Goal: Transaction & Acquisition: Book appointment/travel/reservation

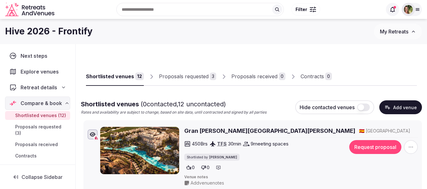
click at [397, 31] on span "My Retreats" at bounding box center [394, 31] width 28 height 6
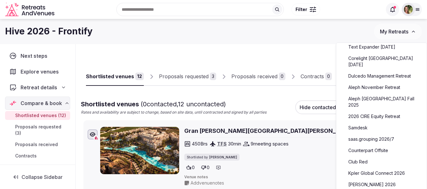
scroll to position [158, 0]
click at [380, 134] on link "saas.grouping 2026/7" at bounding box center [381, 139] width 78 height 10
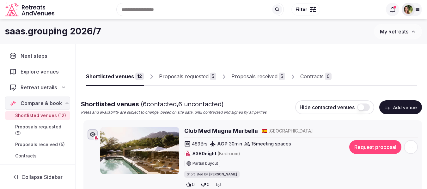
click at [239, 81] on link "Proposals received 5" at bounding box center [258, 77] width 54 height 18
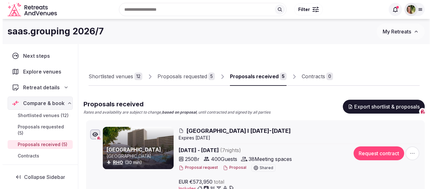
scroll to position [32, 0]
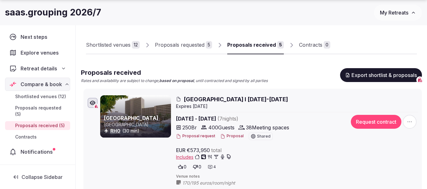
click at [233, 139] on div "Proposal request Proposal Shared" at bounding box center [259, 137] width 166 height 8
click at [233, 136] on button "Proposal" at bounding box center [231, 136] width 23 height 5
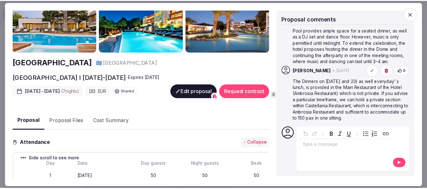
scroll to position [0, 0]
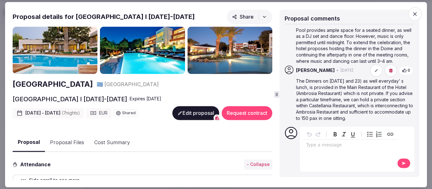
click at [417, 14] on icon "button" at bounding box center [414, 14] width 6 height 6
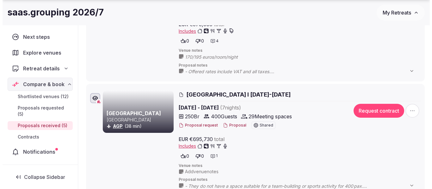
scroll to position [158, 0]
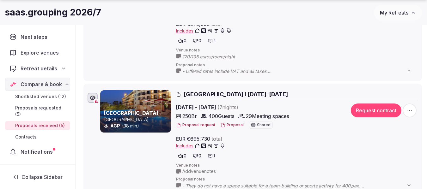
click at [233, 125] on button "Proposal" at bounding box center [231, 125] width 23 height 5
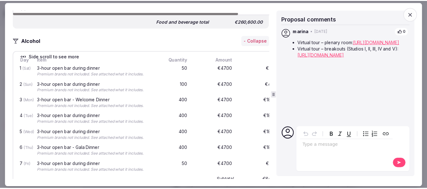
scroll to position [1959, 0]
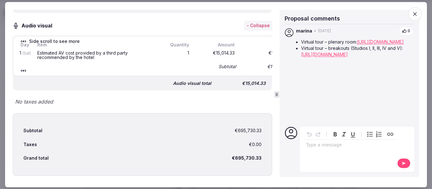
click at [417, 16] on icon "button" at bounding box center [414, 14] width 6 height 6
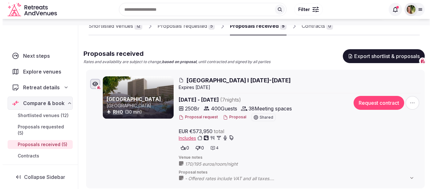
scroll to position [158, 0]
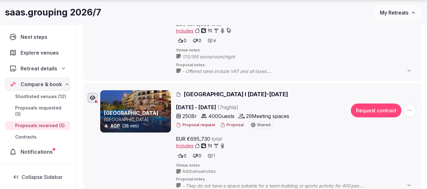
click at [233, 124] on button "Proposal" at bounding box center [231, 125] width 23 height 5
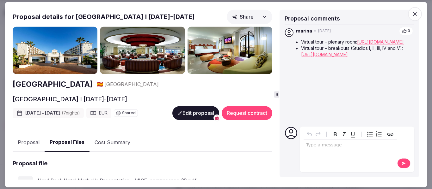
click at [67, 142] on button "Proposal Files" at bounding box center [67, 143] width 45 height 19
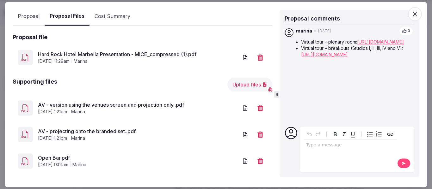
click at [124, 104] on link "AV - version using the venues screen and projection only..pdf" at bounding box center [138, 105] width 200 height 8
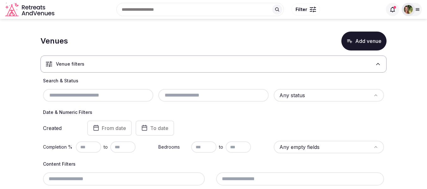
click at [52, 99] on div at bounding box center [98, 95] width 110 height 13
click at [58, 96] on input "text" at bounding box center [97, 96] width 105 height 8
paste input "**********"
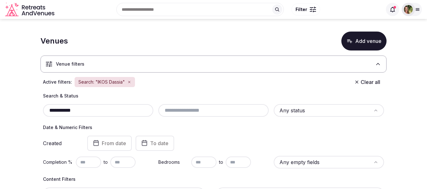
type input "**********"
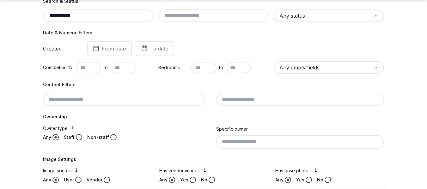
scroll to position [209, 0]
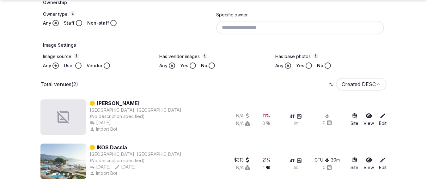
click at [369, 159] on icon at bounding box center [369, 160] width 6 height 6
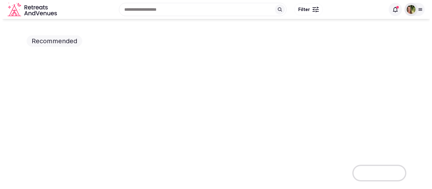
scroll to position [63, 0]
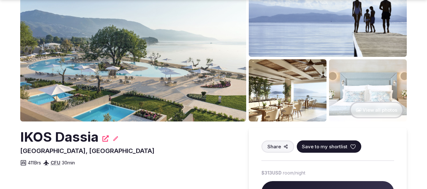
click at [337, 149] on span "Save to my shortlist" at bounding box center [324, 146] width 45 height 7
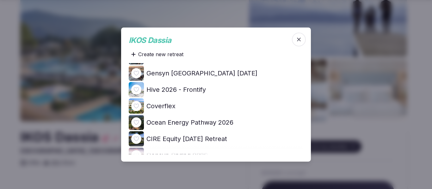
click at [134, 86] on div at bounding box center [136, 90] width 10 height 10
click at [0, 0] on icon at bounding box center [0, 0] width 0 height 0
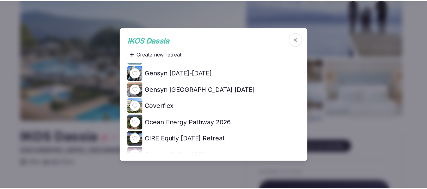
scroll to position [0, 0]
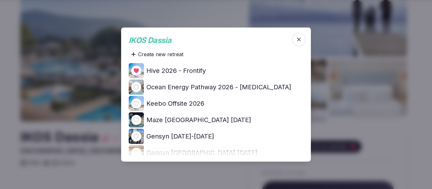
click at [17, 55] on div at bounding box center [216, 94] width 432 height 189
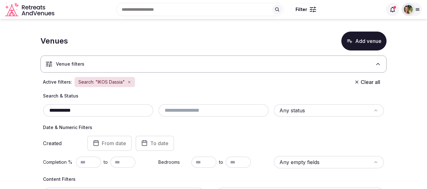
drag, startPoint x: 92, startPoint y: 109, endPoint x: 29, endPoint y: 111, distance: 62.9
paste input "**********"
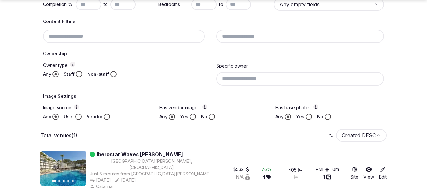
scroll to position [165, 0]
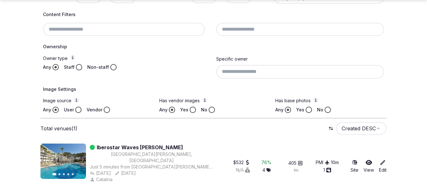
type input "**********"
click at [369, 160] on icon at bounding box center [369, 162] width 6 height 5
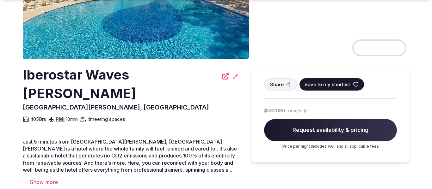
scroll to position [126, 0]
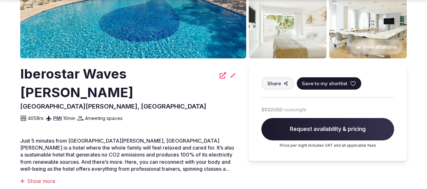
click at [353, 83] on icon at bounding box center [353, 84] width 6 height 6
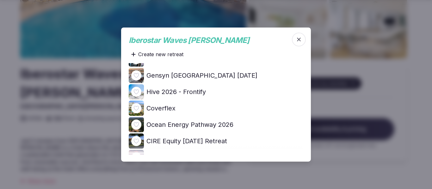
scroll to position [63, 0]
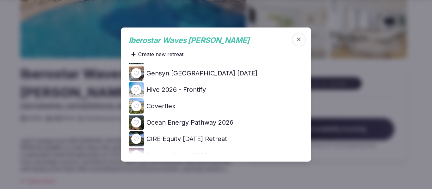
click at [0, 0] on icon at bounding box center [0, 0] width 0 height 0
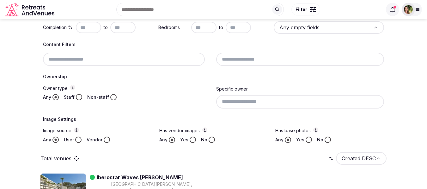
scroll to position [102, 0]
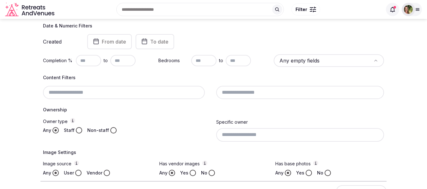
click at [77, 90] on input at bounding box center [124, 92] width 162 height 13
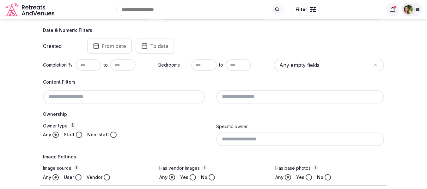
scroll to position [7, 0]
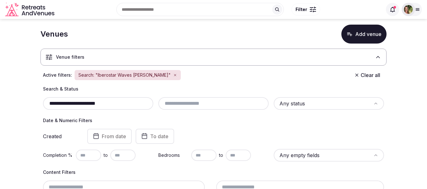
click at [111, 104] on input "**********" at bounding box center [97, 104] width 105 height 8
drag, startPoint x: 116, startPoint y: 105, endPoint x: 39, endPoint y: 106, distance: 76.8
click at [39, 106] on section "**********" at bounding box center [213, 182] width 427 height 340
paste input "text"
type input "**********"
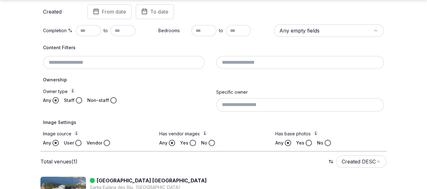
scroll to position [165, 0]
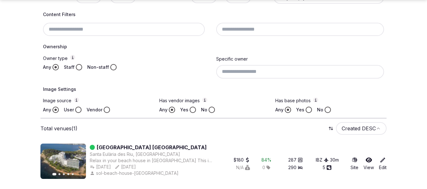
click at [369, 162] on icon at bounding box center [369, 160] width 6 height 5
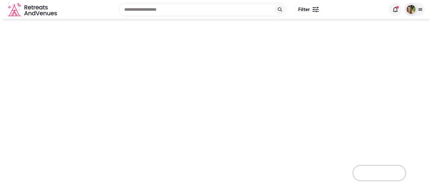
scroll to position [95, 0]
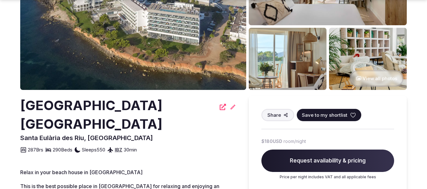
click at [354, 113] on icon at bounding box center [353, 115] width 6 height 6
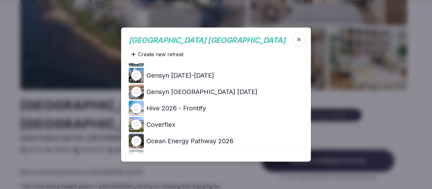
scroll to position [63, 0]
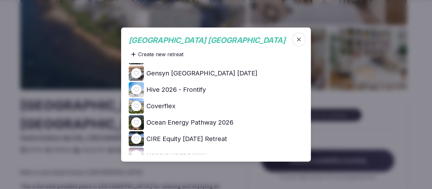
click at [0, 0] on icon at bounding box center [0, 0] width 0 height 0
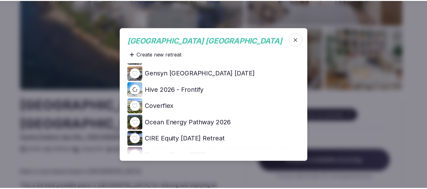
scroll to position [0, 0]
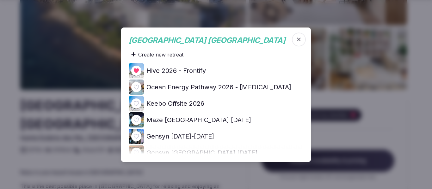
click at [4, 12] on div at bounding box center [216, 94] width 432 height 189
